Goal: Find specific page/section: Find specific page/section

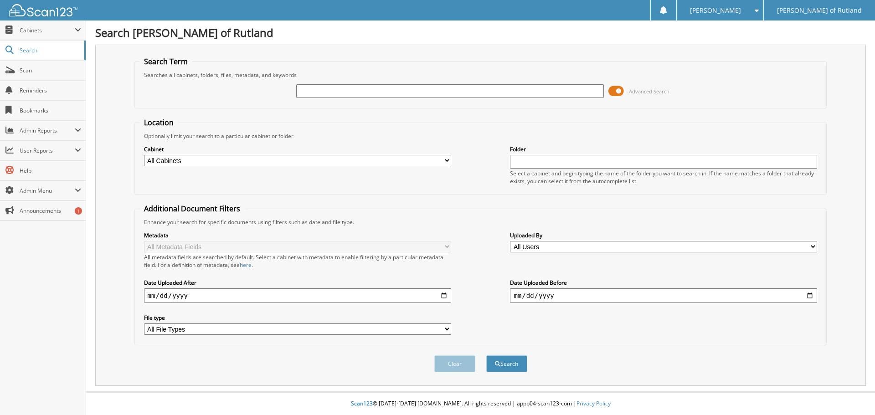
click at [620, 91] on span at bounding box center [616, 91] width 15 height 14
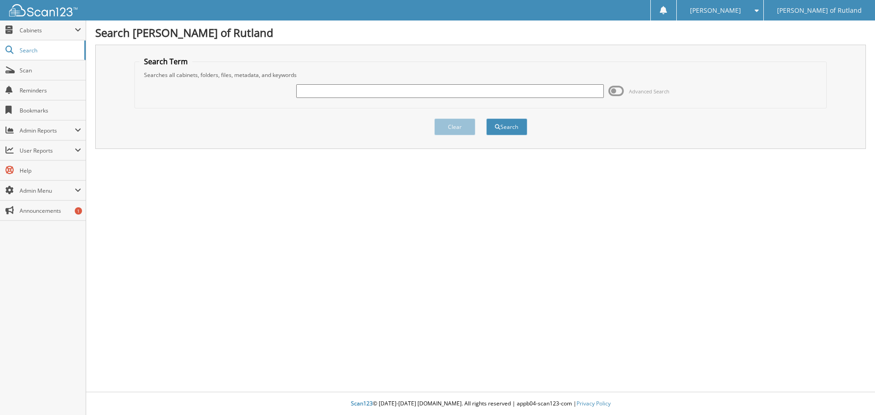
click at [578, 91] on input "text" at bounding box center [449, 91] width 307 height 14
type input "rsu2449t"
click at [486, 119] on button "Search" at bounding box center [506, 127] width 41 height 17
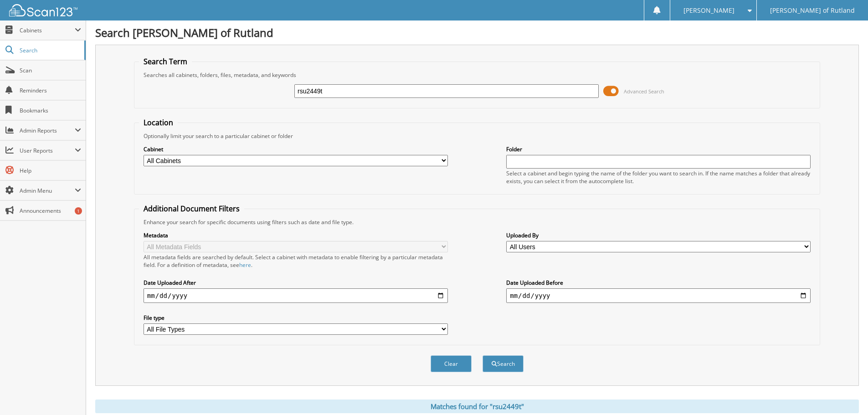
drag, startPoint x: 350, startPoint y: 95, endPoint x: 175, endPoint y: 124, distance: 177.8
click at [175, 123] on form "Search Term Searches all cabinets, folders, files, metadata, and keywords rsu24…" at bounding box center [477, 220] width 687 height 326
type input "rs250563"
click at [483, 356] on button "Search" at bounding box center [503, 364] width 41 height 17
click at [444, 90] on input "rs250563" at bounding box center [446, 91] width 305 height 14
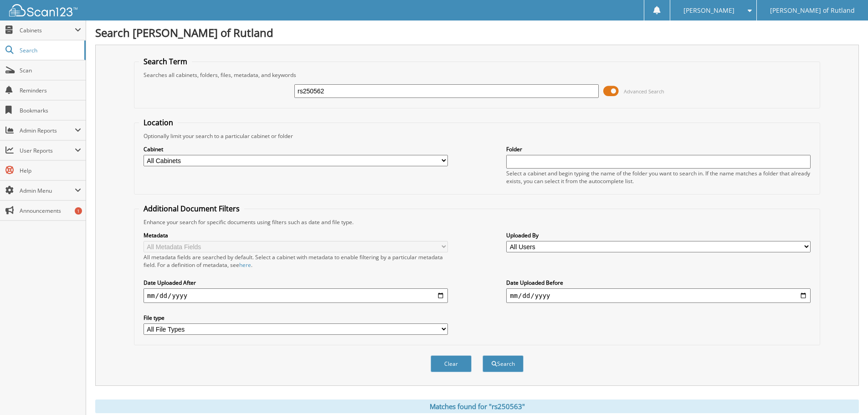
type input "rs250562"
click at [483, 356] on button "Search" at bounding box center [503, 364] width 41 height 17
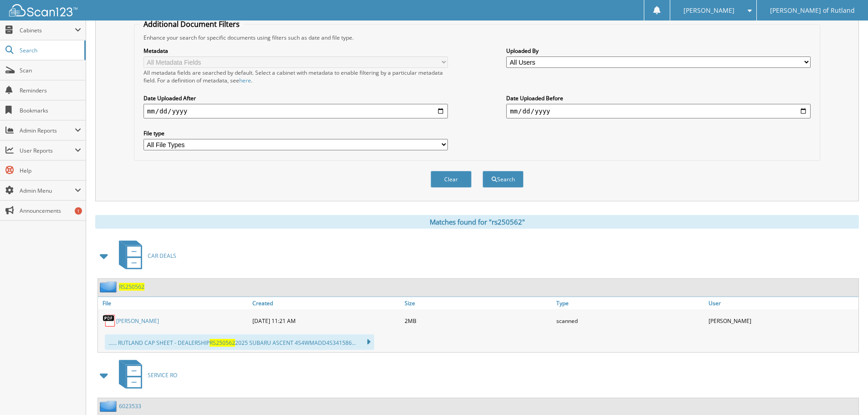
scroll to position [269, 0]
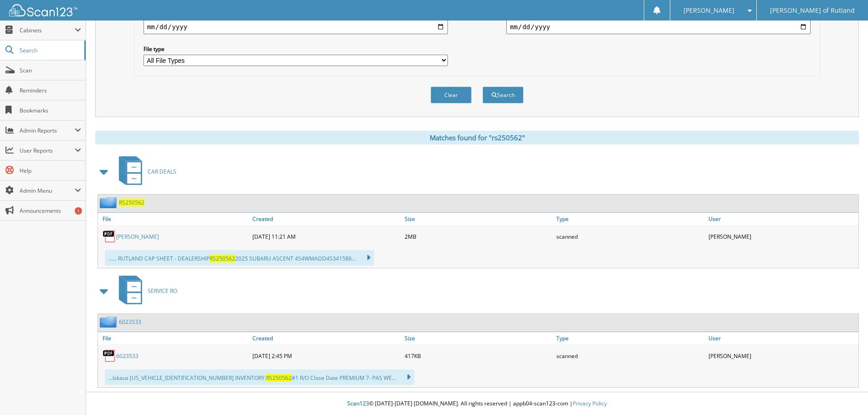
click at [134, 236] on link "[PERSON_NAME]" at bounding box center [137, 237] width 43 height 8
